Goal: Information Seeking & Learning: Compare options

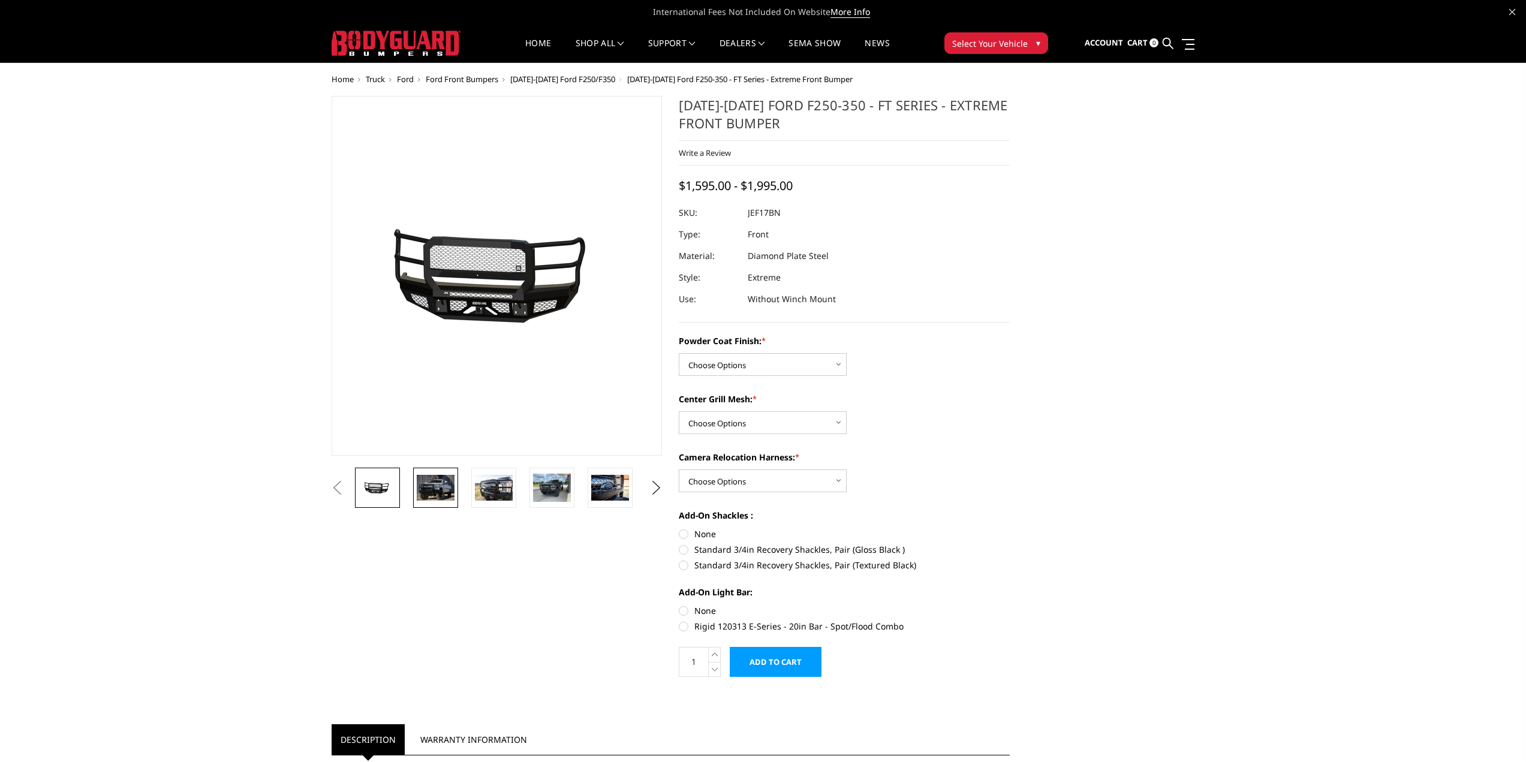
click at [447, 490] on img at bounding box center [436, 487] width 38 height 25
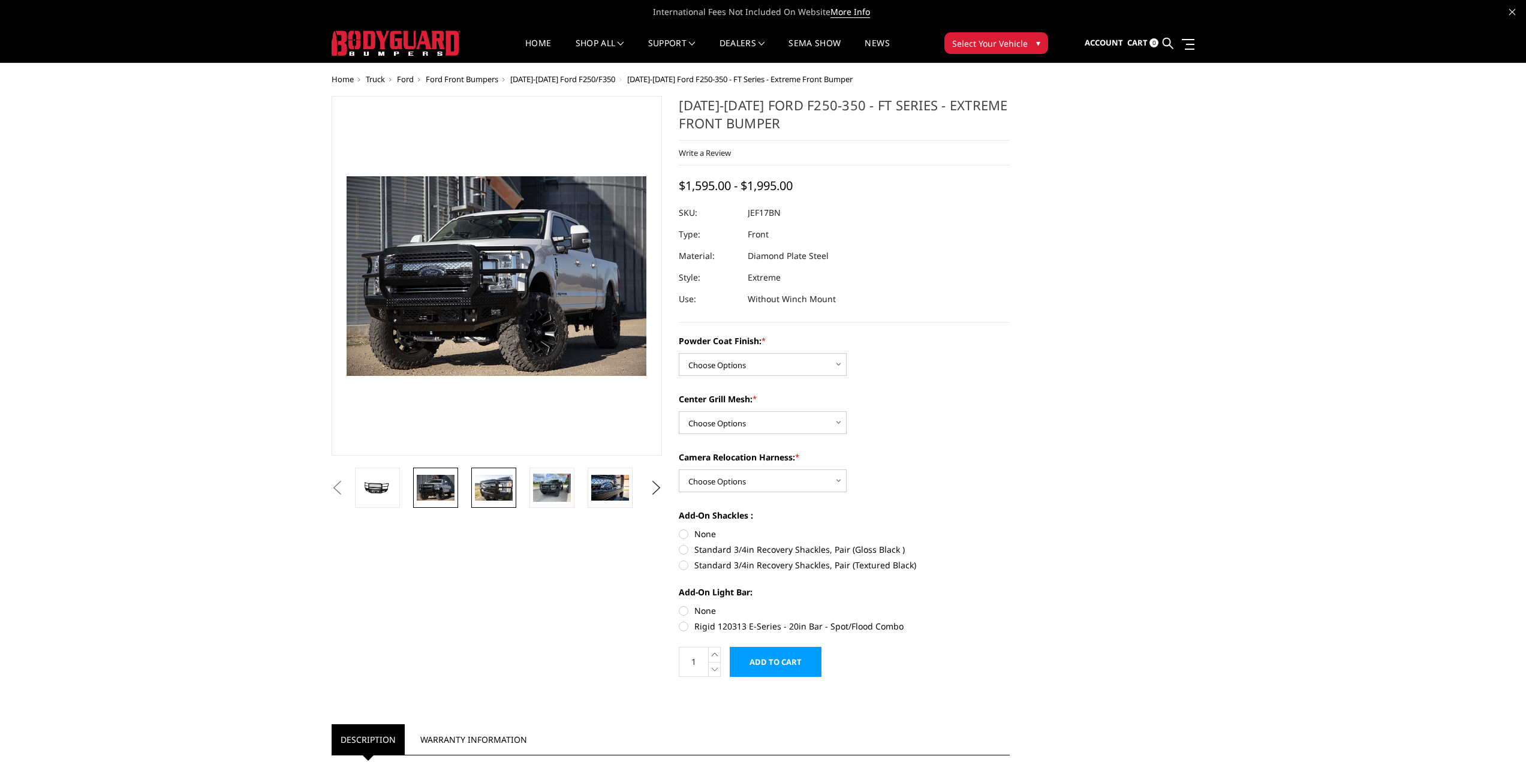
click at [489, 491] on img at bounding box center [494, 487] width 38 height 25
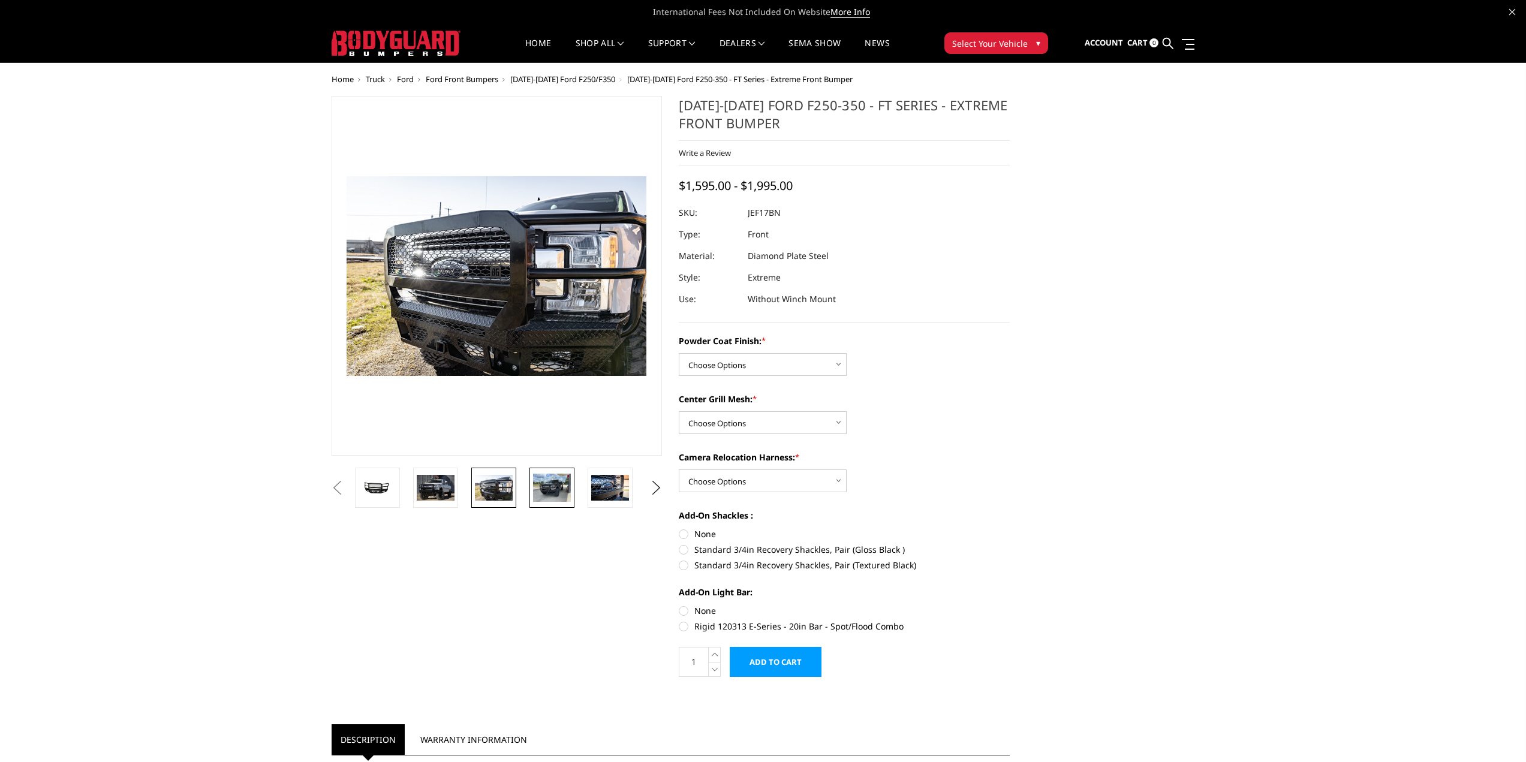
click at [568, 493] on img at bounding box center [552, 488] width 38 height 28
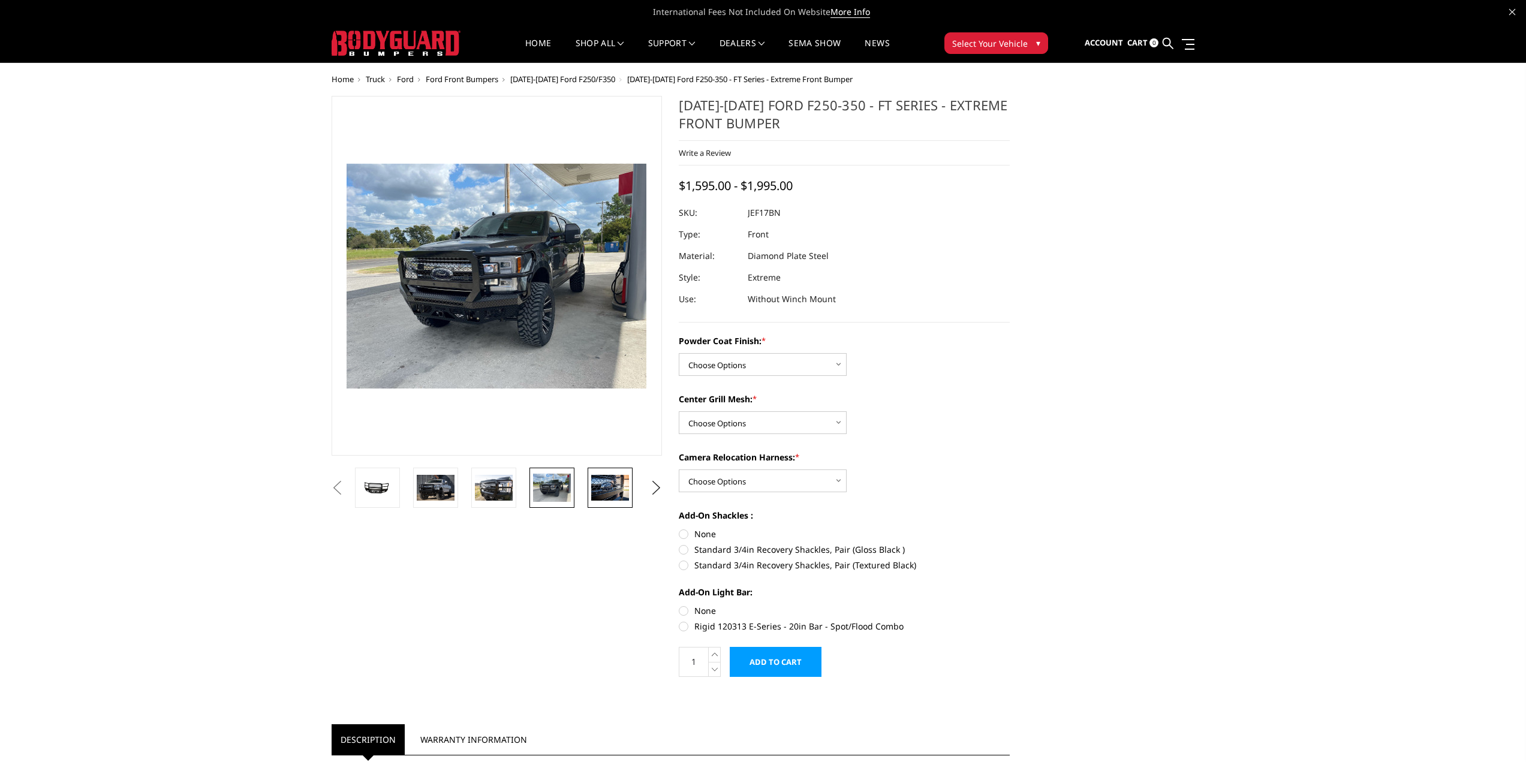
click at [616, 493] on img at bounding box center [610, 487] width 38 height 25
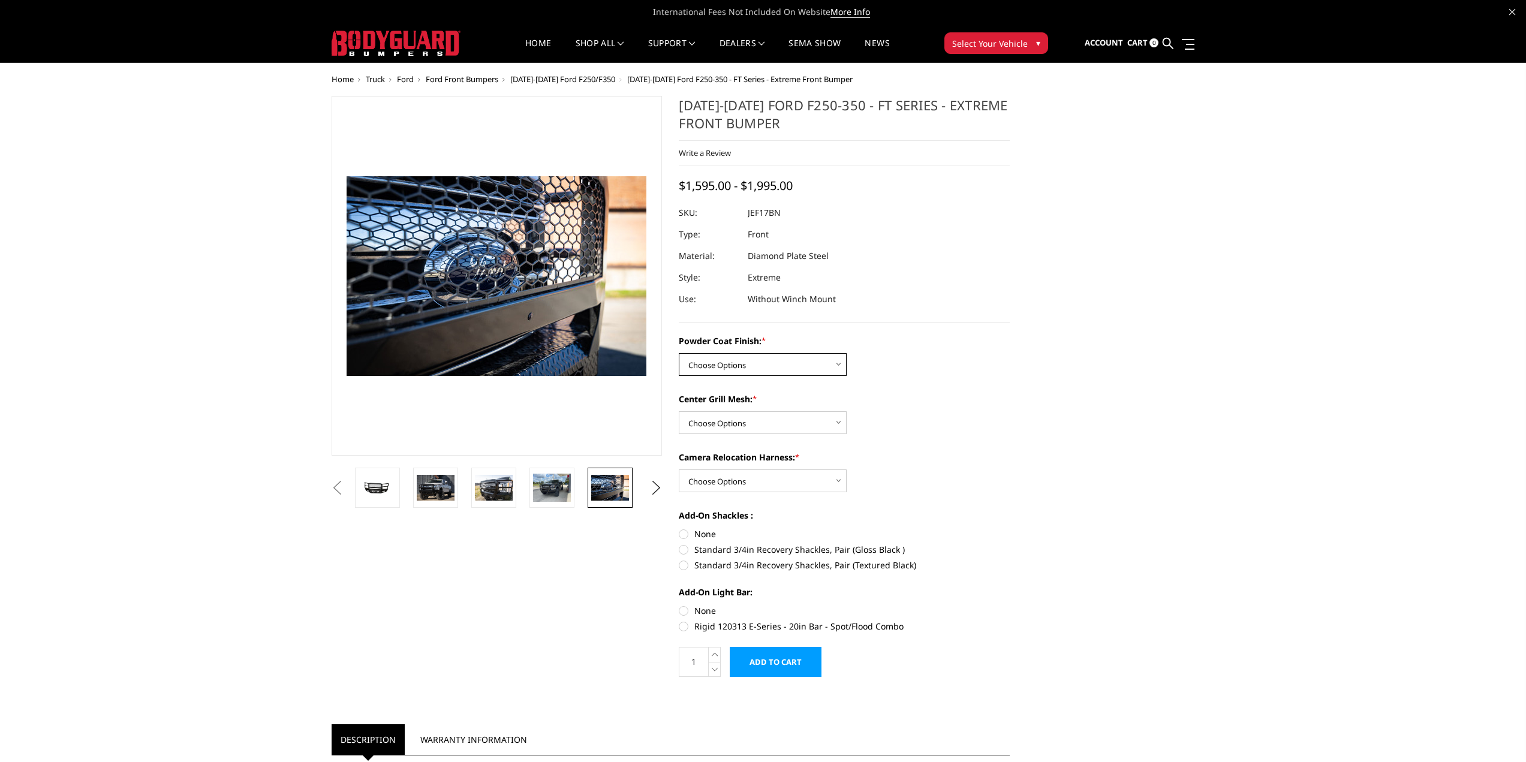
click at [734, 368] on select "Choose Options Bare Metal Gloss Black Powder Coat Textured Black Powder Coat" at bounding box center [763, 364] width 168 height 23
click at [732, 368] on select "Choose Options Bare Metal Gloss Black Powder Coat Textured Black Powder Coat" at bounding box center [763, 364] width 168 height 23
click at [656, 489] on button "Next" at bounding box center [656, 488] width 18 height 18
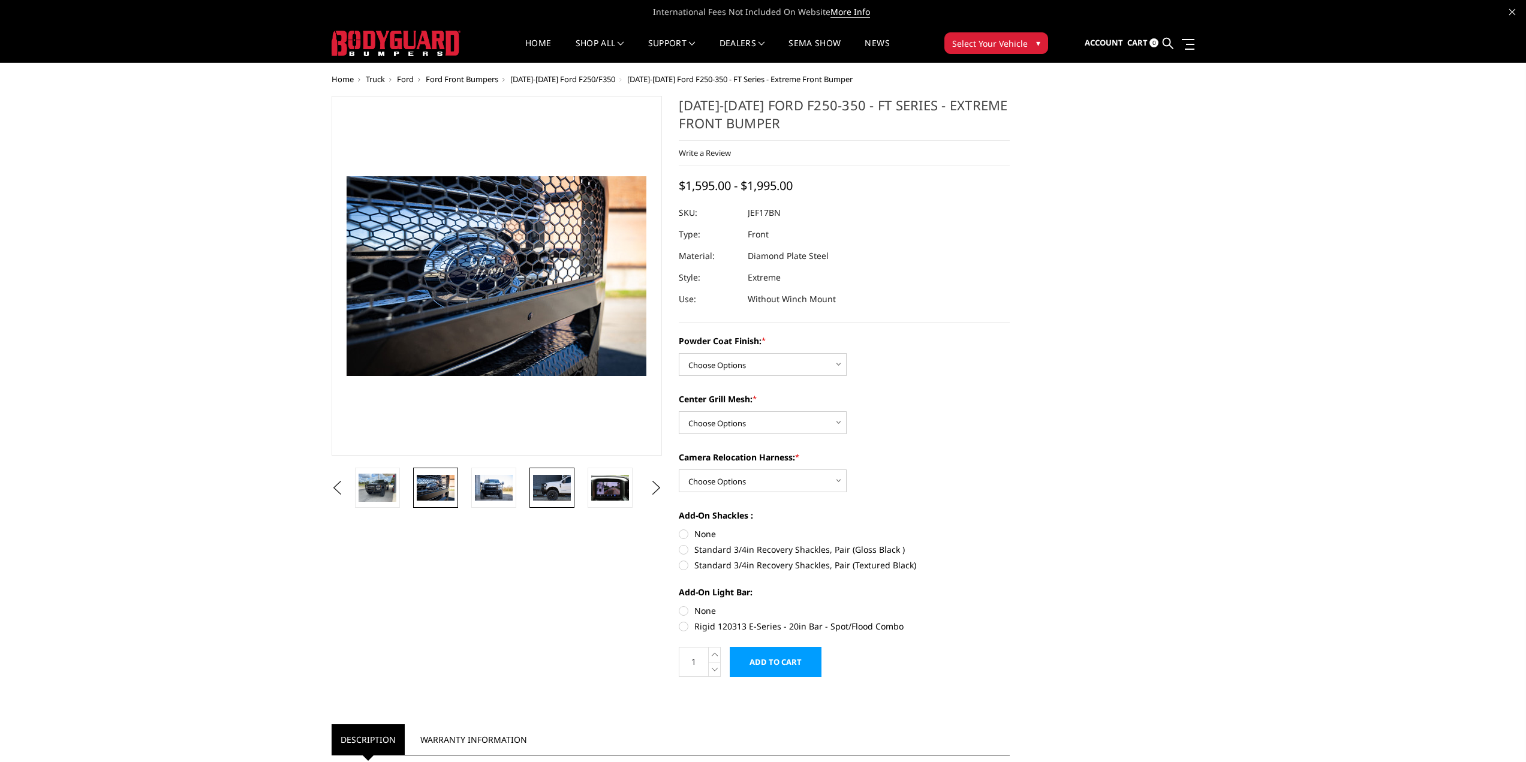
click at [564, 492] on img at bounding box center [552, 487] width 38 height 25
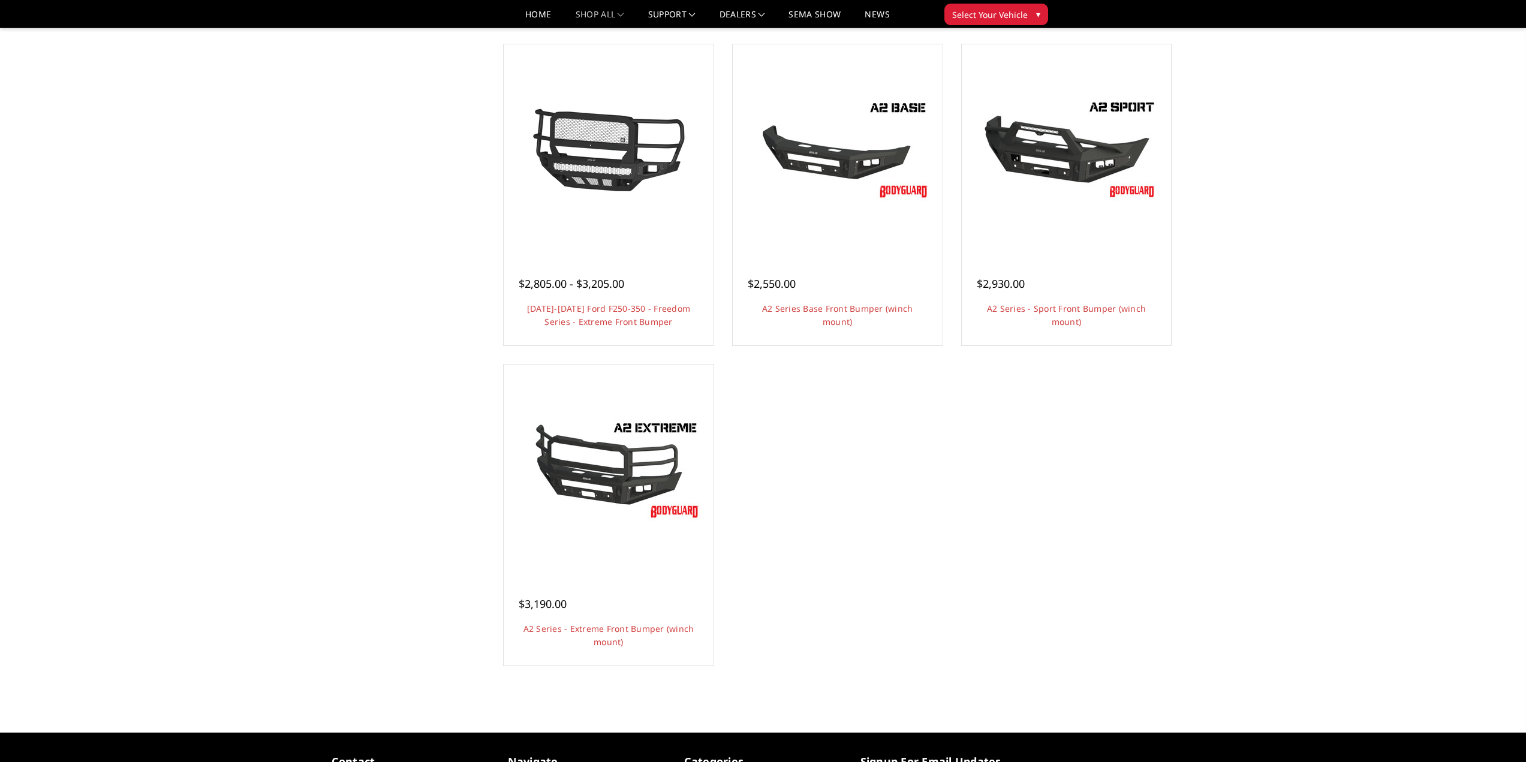
scroll to position [780, 0]
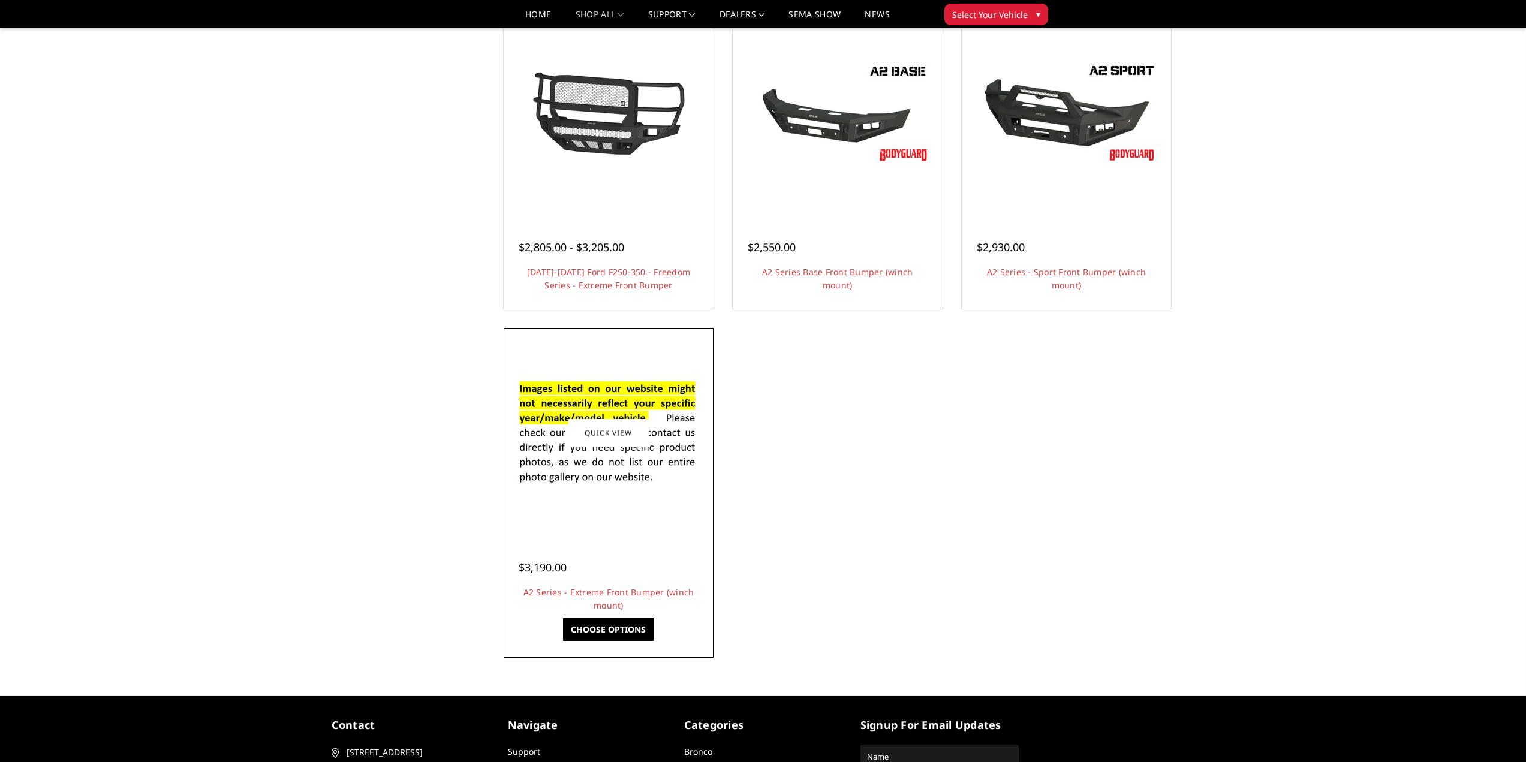
click at [617, 636] on link "Choose Options" at bounding box center [608, 629] width 91 height 23
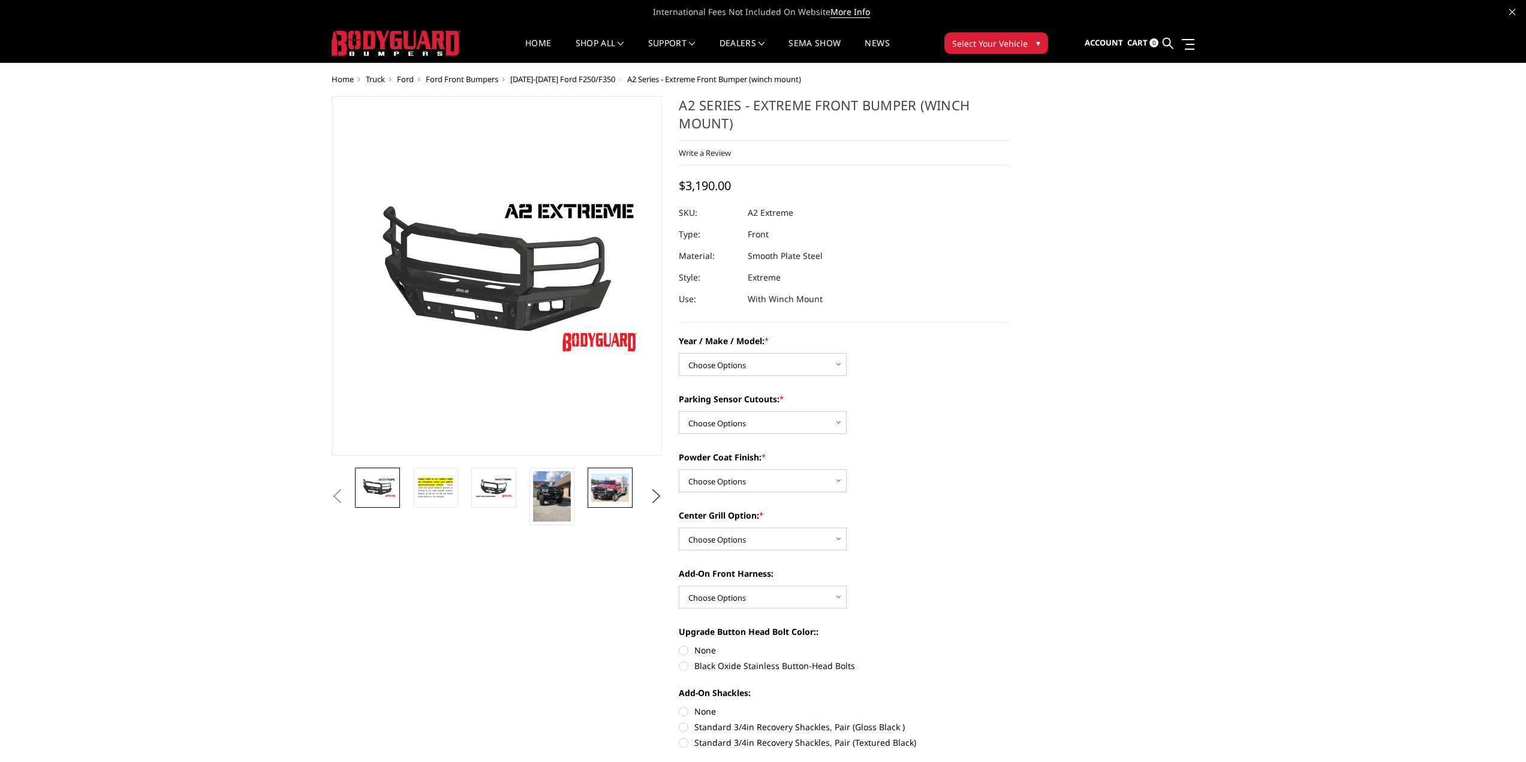
click at [617, 491] on img at bounding box center [610, 488] width 38 height 28
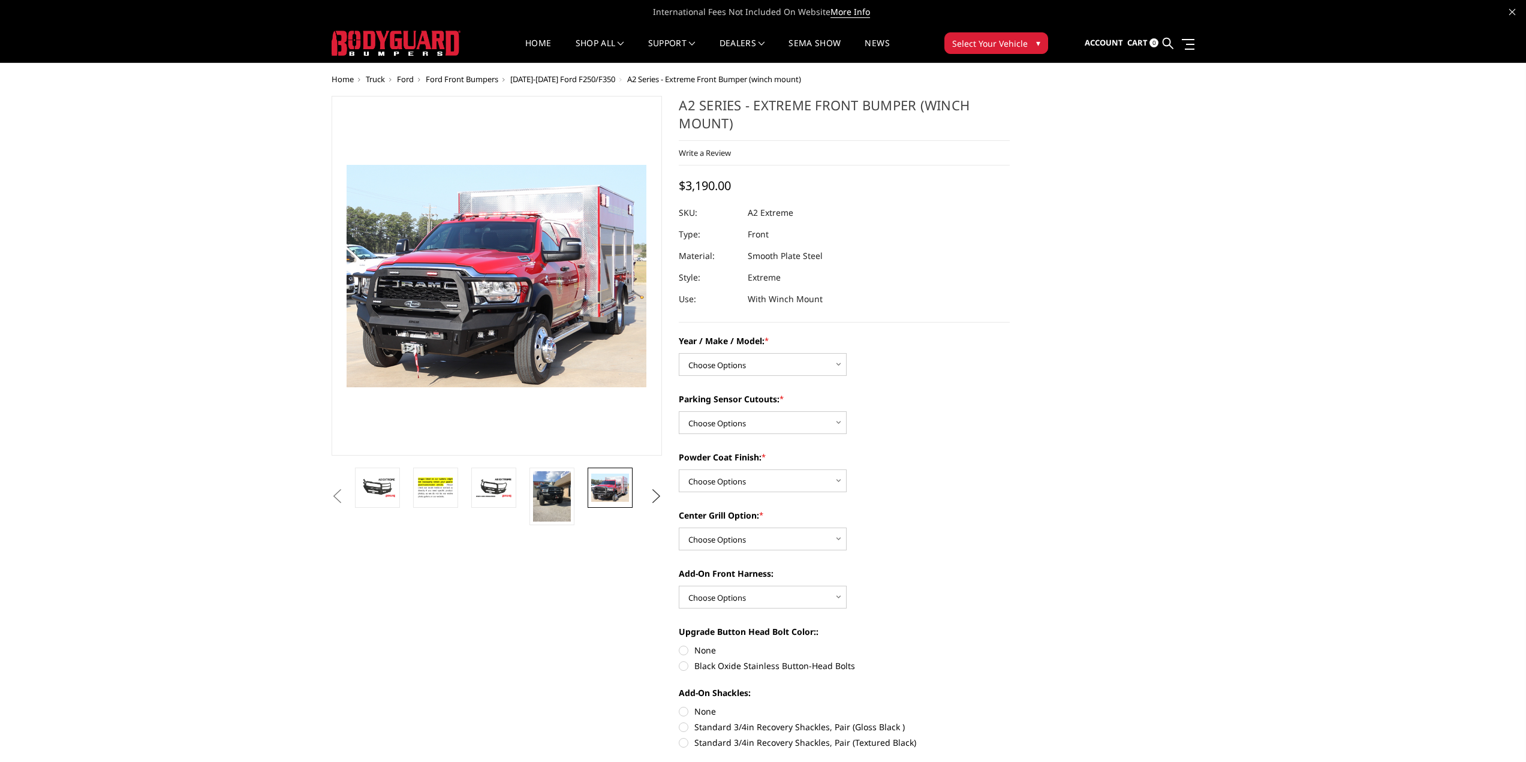
click at [654, 494] on button "Next" at bounding box center [656, 497] width 18 height 18
click at [548, 493] on img at bounding box center [552, 488] width 38 height 28
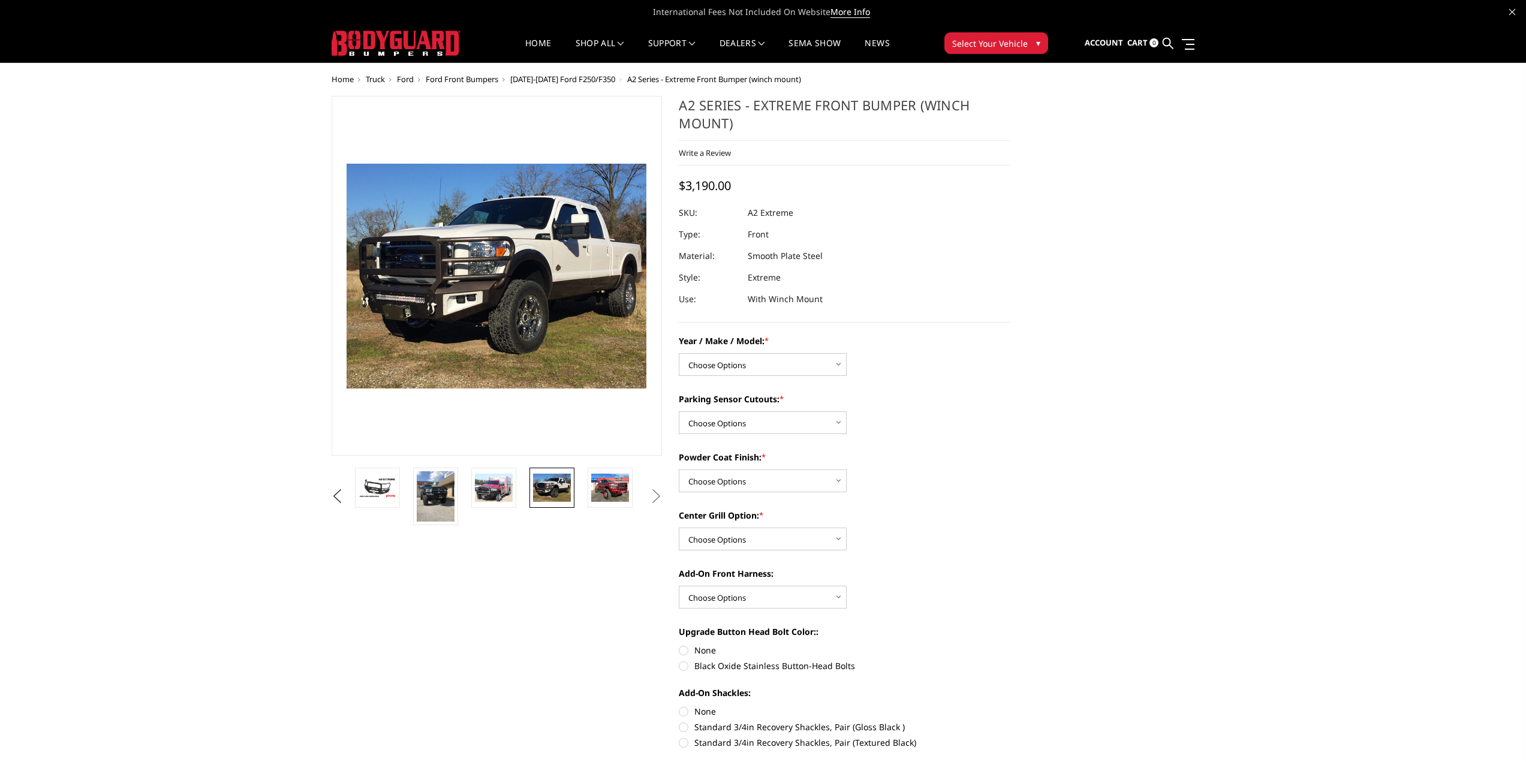
click at [653, 504] on button "Next" at bounding box center [656, 497] width 18 height 18
click at [657, 498] on button "Next" at bounding box center [656, 497] width 18 height 18
